Goal: Information Seeking & Learning: Learn about a topic

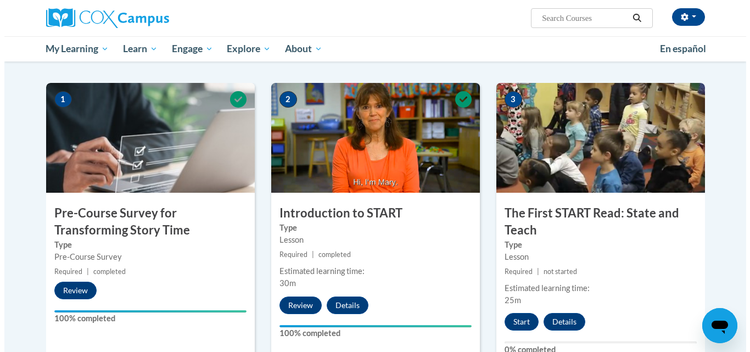
scroll to position [275, 0]
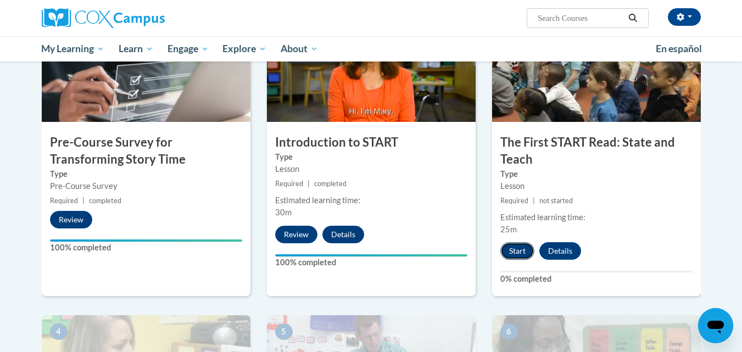
click at [512, 248] on button "Start" at bounding box center [517, 251] width 34 height 18
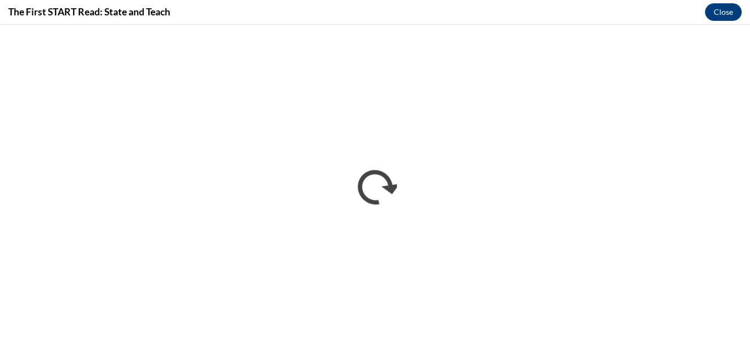
scroll to position [0, 0]
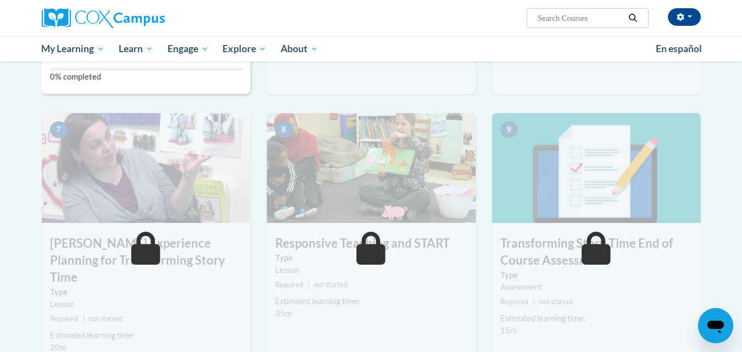
scroll to position [776, 0]
